Goal: Use online tool/utility: Utilize a website feature to perform a specific function

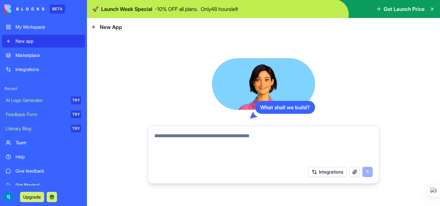
click at [29, 57] on div "Marketplace" at bounding box center [48, 55] width 66 height 6
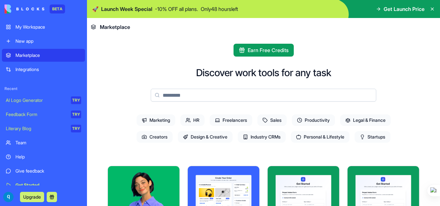
click at [249, 49] on span "Earn Free Credits" at bounding box center [268, 50] width 41 height 8
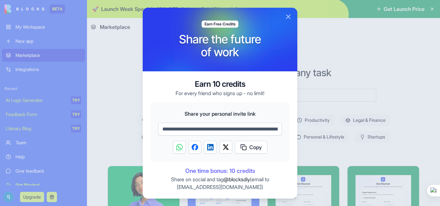
click at [288, 18] on button "Close" at bounding box center [288, 17] width 8 height 8
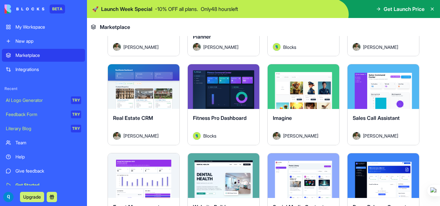
scroll to position [1171, 0]
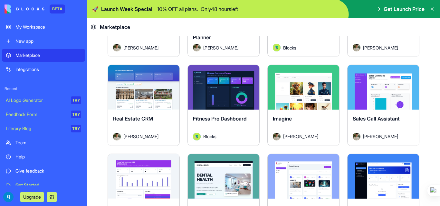
click at [297, 110] on div "Imagine [PERSON_NAME]" at bounding box center [303, 128] width 71 height 36
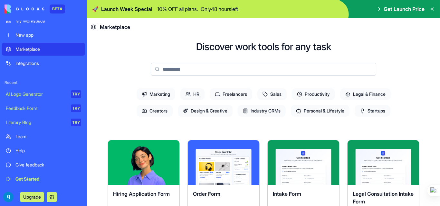
scroll to position [0, 0]
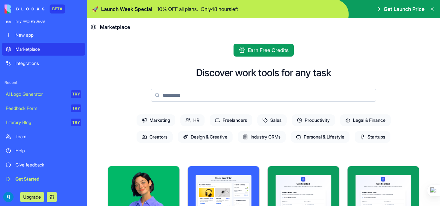
click at [168, 96] on input at bounding box center [263, 95] width 225 height 13
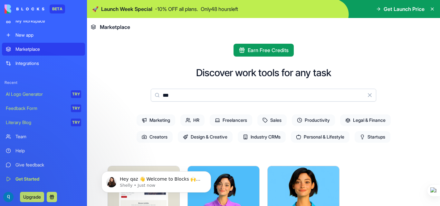
type input "***"
click at [43, 62] on div "Integrations" at bounding box center [48, 63] width 66 height 6
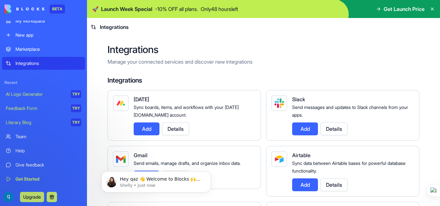
click at [34, 50] on div "Marketplace" at bounding box center [48, 49] width 66 height 6
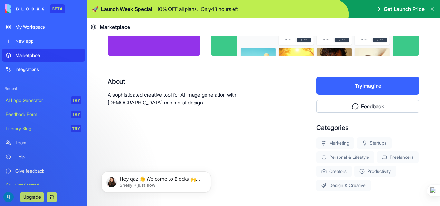
scroll to position [91, 0]
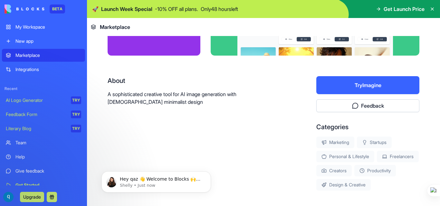
click at [344, 84] on button "Try Imagine" at bounding box center [367, 85] width 103 height 18
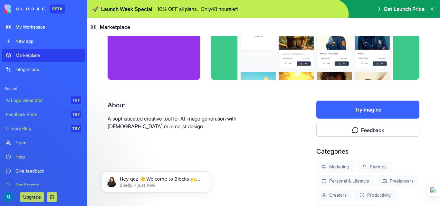
scroll to position [66, 0]
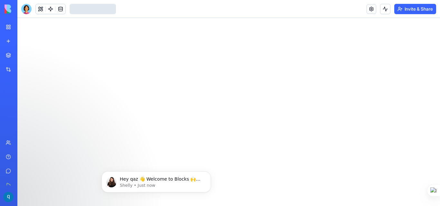
click at [333, 110] on div at bounding box center [228, 112] width 422 height 188
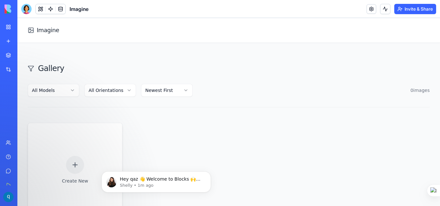
click at [56, 92] on html "Imagine Gallery All Models All Orientations Newest First 0 image s Create New N…" at bounding box center [228, 178] width 422 height 321
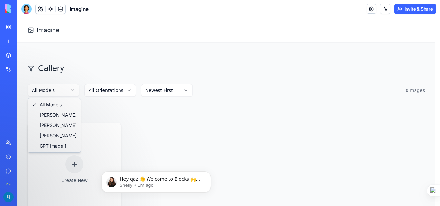
click at [56, 92] on html "Imagine Gallery All Models All Orientations Newest First 0 image s Create New N…" at bounding box center [228, 177] width 422 height 319
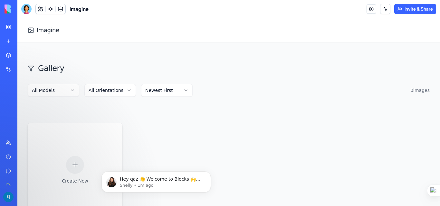
click at [97, 92] on html "Imagine Gallery All Models All Orientations Newest First 0 image s Create New N…" at bounding box center [228, 178] width 422 height 321
click at [110, 93] on html "Imagine Gallery All Models All Orientations Newest First 0 image s Create New N…" at bounding box center [228, 178] width 422 height 321
click at [154, 90] on html "Imagine Gallery All Models All Orientations Newest First 0 image s Create New N…" at bounding box center [228, 178] width 422 height 321
click at [75, 161] on icon at bounding box center [75, 165] width 8 height 8
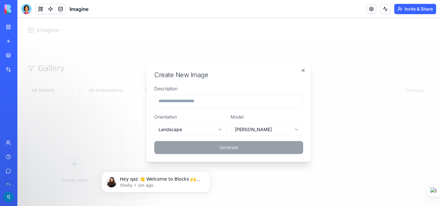
click at [178, 101] on input "Description" at bounding box center [228, 101] width 149 height 13
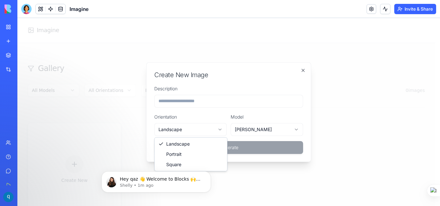
click at [181, 127] on body "**********" at bounding box center [226, 177] width 418 height 319
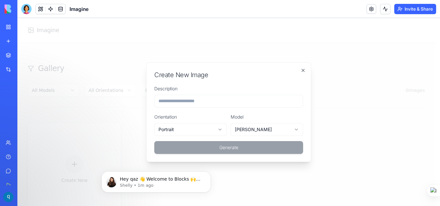
click at [245, 132] on body "**********" at bounding box center [226, 177] width 418 height 319
click at [191, 99] on input "Description" at bounding box center [228, 101] width 149 height 13
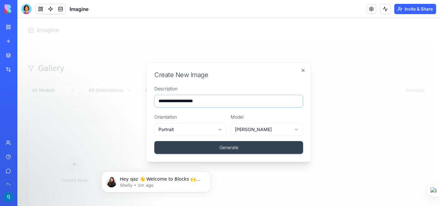
type input "**********"
click at [154, 141] on button "Generate" at bounding box center [228, 147] width 149 height 13
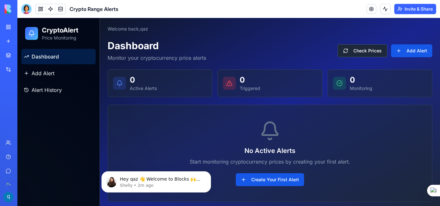
scroll to position [4, 0]
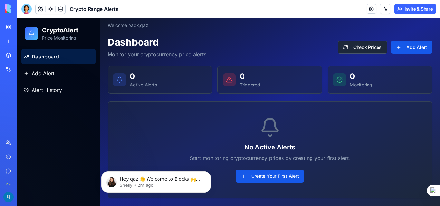
click at [84, 9] on span "Crypto Range Alerts" at bounding box center [94, 9] width 49 height 8
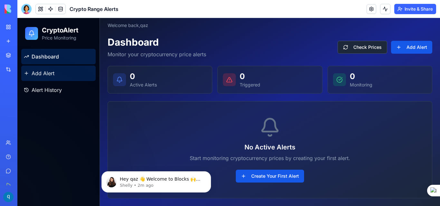
click at [60, 70] on link "Add Alert" at bounding box center [58, 73] width 74 height 15
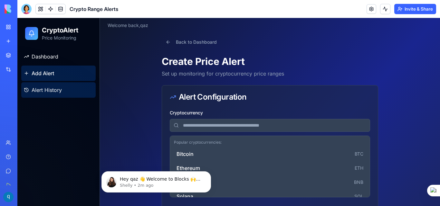
click at [65, 89] on link "Alert History" at bounding box center [58, 89] width 74 height 15
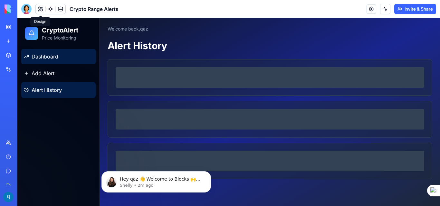
click at [52, 53] on span "Dashboard" at bounding box center [45, 57] width 27 height 8
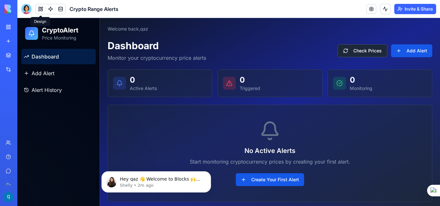
click at [120, 30] on p "Welcome back, qaz" at bounding box center [128, 29] width 41 height 6
click at [401, 33] on div "Toggle sidebar Welcome back, qaz Dashboard Monitor your cryptocurrency price al…" at bounding box center [270, 114] width 340 height 192
click at [409, 31] on div "Toggle sidebar Welcome back, qaz" at bounding box center [270, 29] width 325 height 6
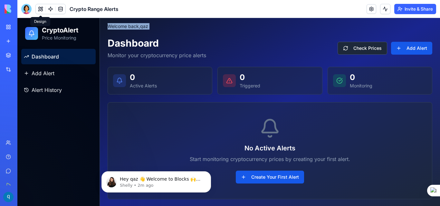
scroll to position [4, 0]
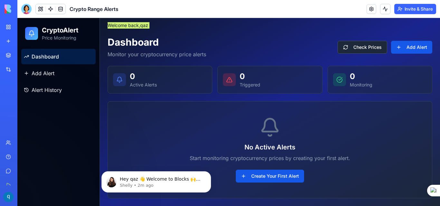
click at [30, 7] on div at bounding box center [26, 9] width 10 height 10
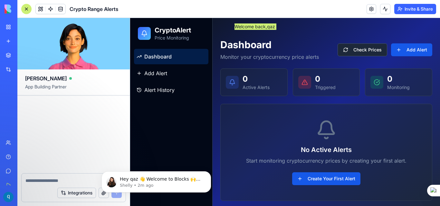
scroll to position [0, 0]
drag, startPoint x: 30, startPoint y: 182, endPoint x: 148, endPoint y: -28, distance: 240.9
click at [148, 0] on html "BETA My Workspace New app Marketplace Integrations Recent Imagine AI Logo Gener…" at bounding box center [220, 103] width 440 height 206
click at [295, 37] on div "Toggle sidebar Welcome back, qaz Dashboard Monitor your cryptocurrency price al…" at bounding box center [325, 111] width 227 height 194
